Goal: Check status: Check status

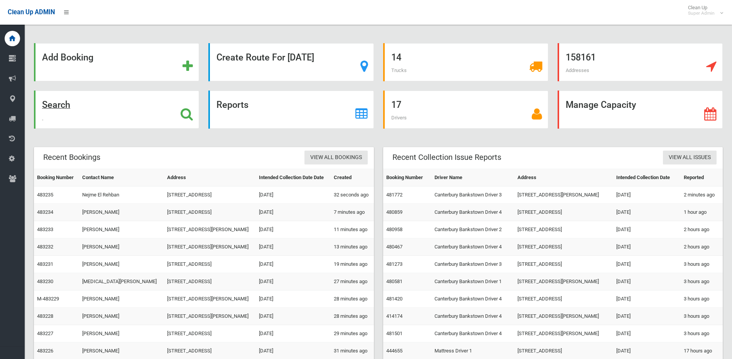
click at [185, 110] on icon at bounding box center [186, 114] width 12 height 13
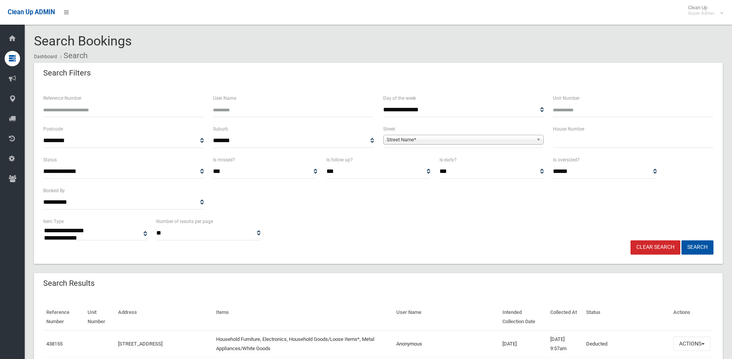
select select
click at [120, 106] on input "Reference Number" at bounding box center [123, 110] width 160 height 14
type input "******"
click at [698, 250] on button "Search" at bounding box center [697, 248] width 32 height 14
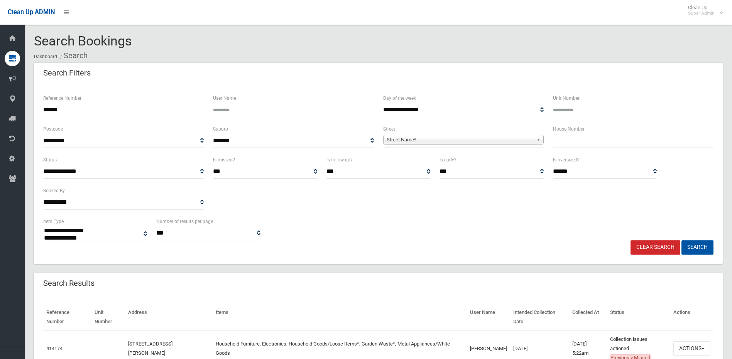
select select
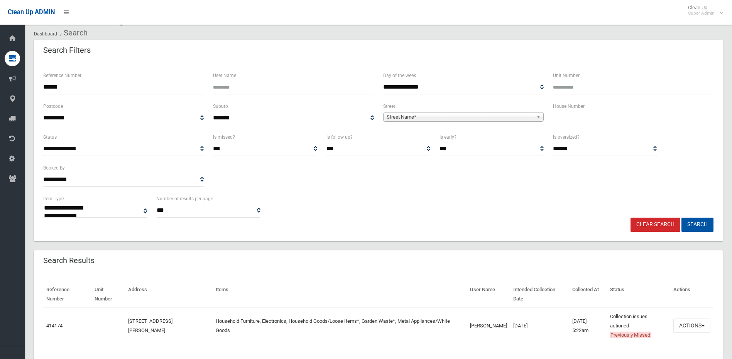
scroll to position [44, 0]
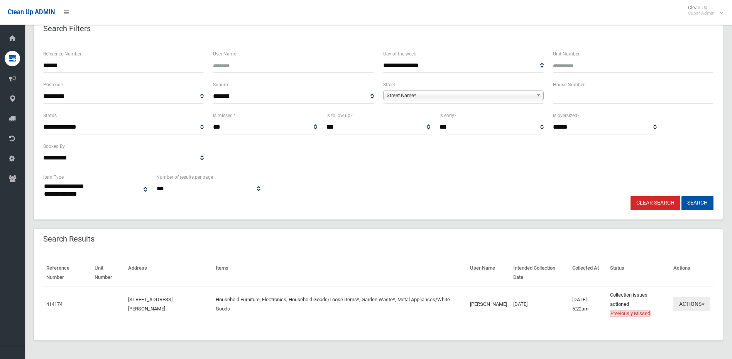
click at [688, 308] on button "Actions" at bounding box center [691, 304] width 37 height 14
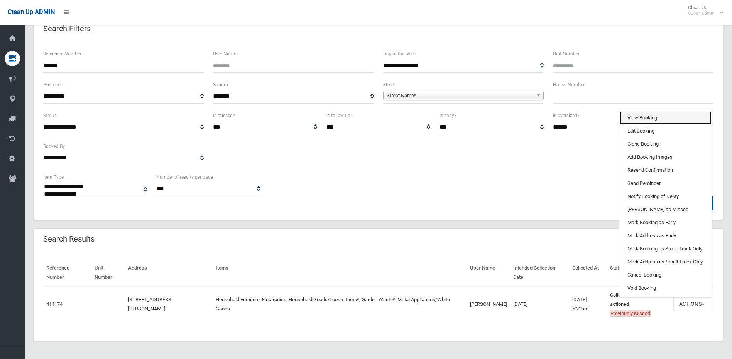
click at [655, 117] on link "View Booking" at bounding box center [665, 117] width 92 height 13
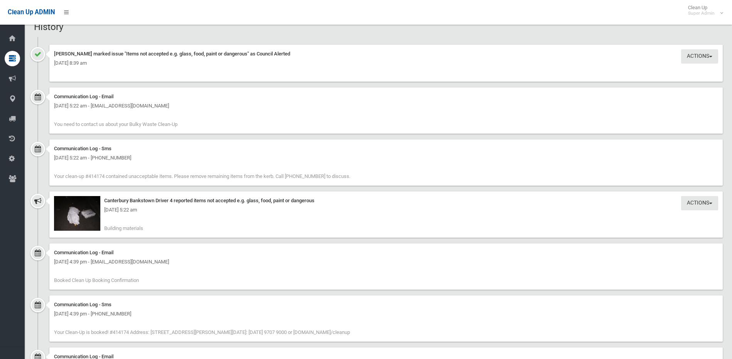
scroll to position [747, 0]
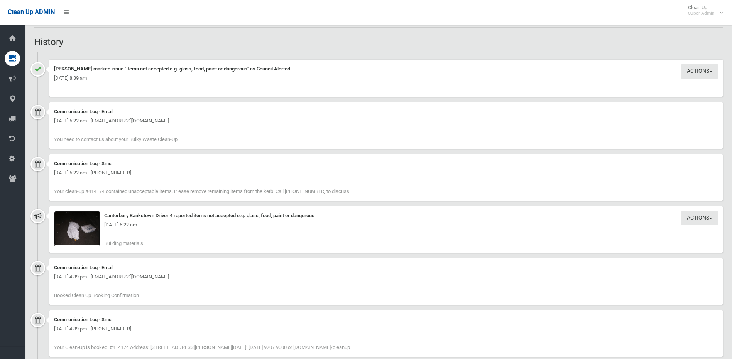
click at [74, 233] on img at bounding box center [77, 228] width 46 height 35
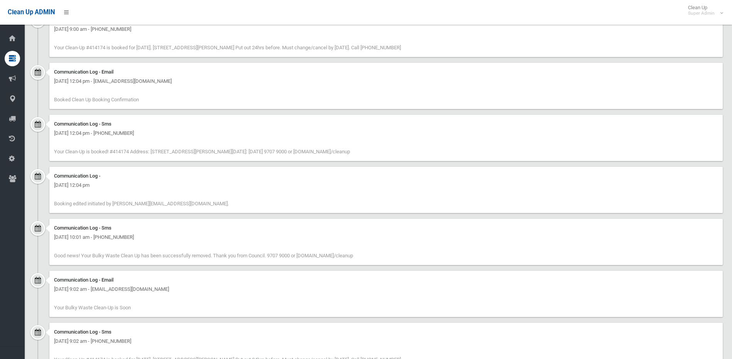
scroll to position [1325, 0]
